Goal: Task Accomplishment & Management: Manage account settings

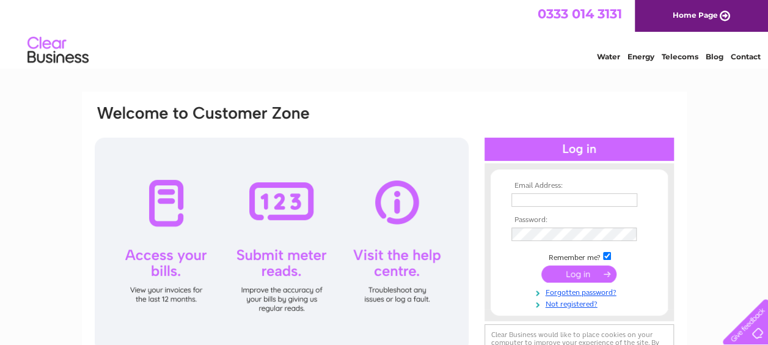
type input "[EMAIL_ADDRESS][DOMAIN_NAME]"
click at [591, 265] on td at bounding box center [579, 273] width 142 height 23
click at [577, 268] on input "submit" at bounding box center [579, 273] width 75 height 17
click at [575, 274] on input "submit" at bounding box center [579, 273] width 75 height 17
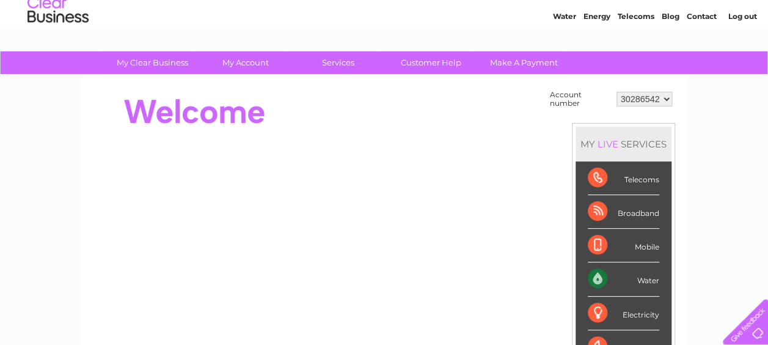
scroll to position [43, 0]
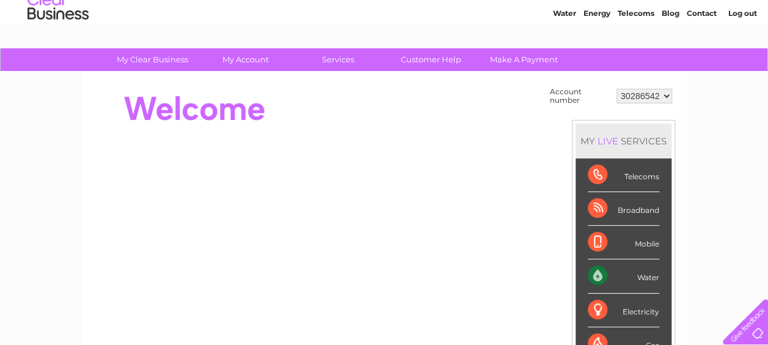
click at [649, 271] on div "Water" at bounding box center [624, 276] width 72 height 34
click at [599, 276] on div "Water" at bounding box center [624, 276] width 72 height 34
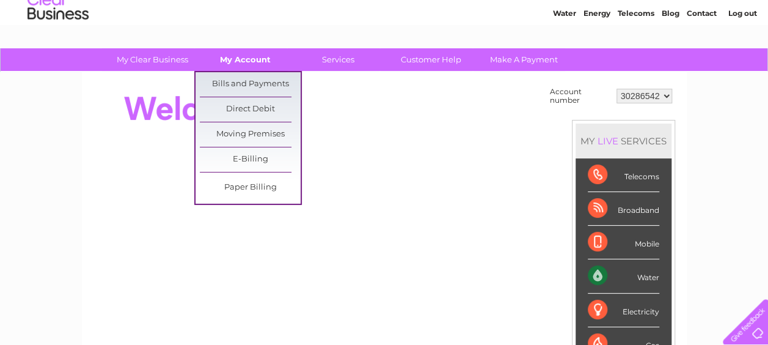
click at [259, 61] on link "My Account" at bounding box center [245, 59] width 101 height 23
click at [244, 81] on link "Bills and Payments" at bounding box center [250, 84] width 101 height 24
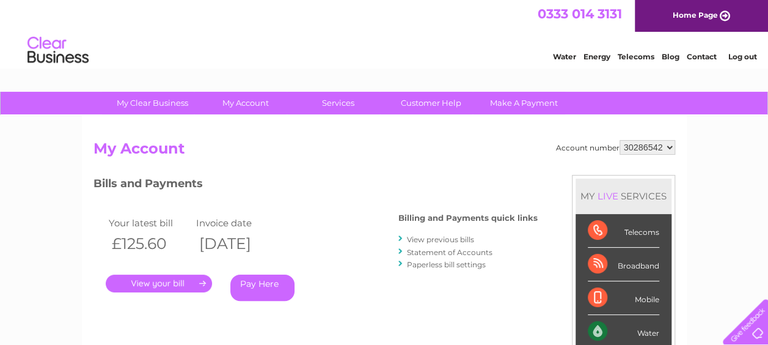
click at [449, 240] on link "View previous bills" at bounding box center [440, 239] width 67 height 9
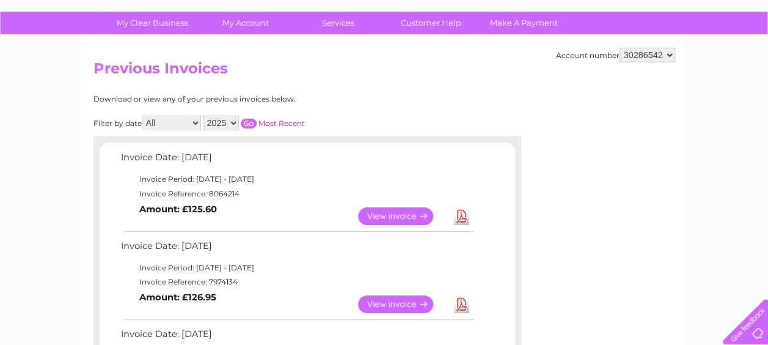
scroll to position [108, 0]
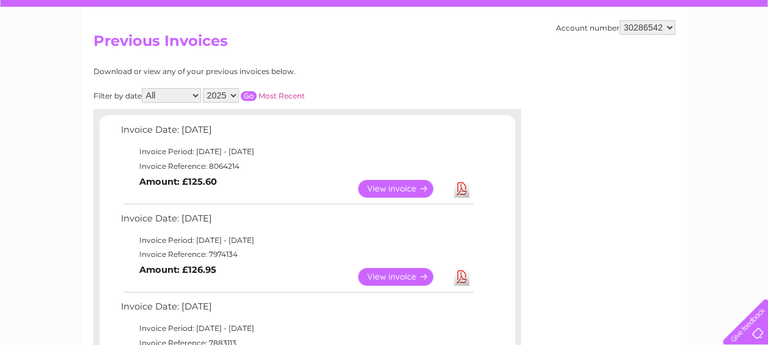
click at [400, 187] on link "View" at bounding box center [403, 189] width 90 height 18
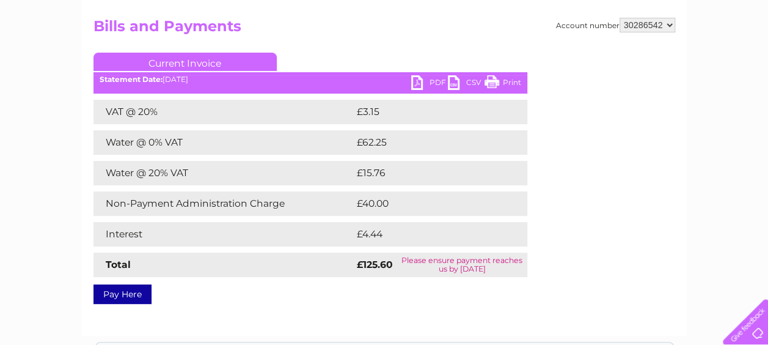
scroll to position [122, 0]
click at [427, 83] on link "PDF" at bounding box center [429, 84] width 37 height 18
